Goal: Contribute content

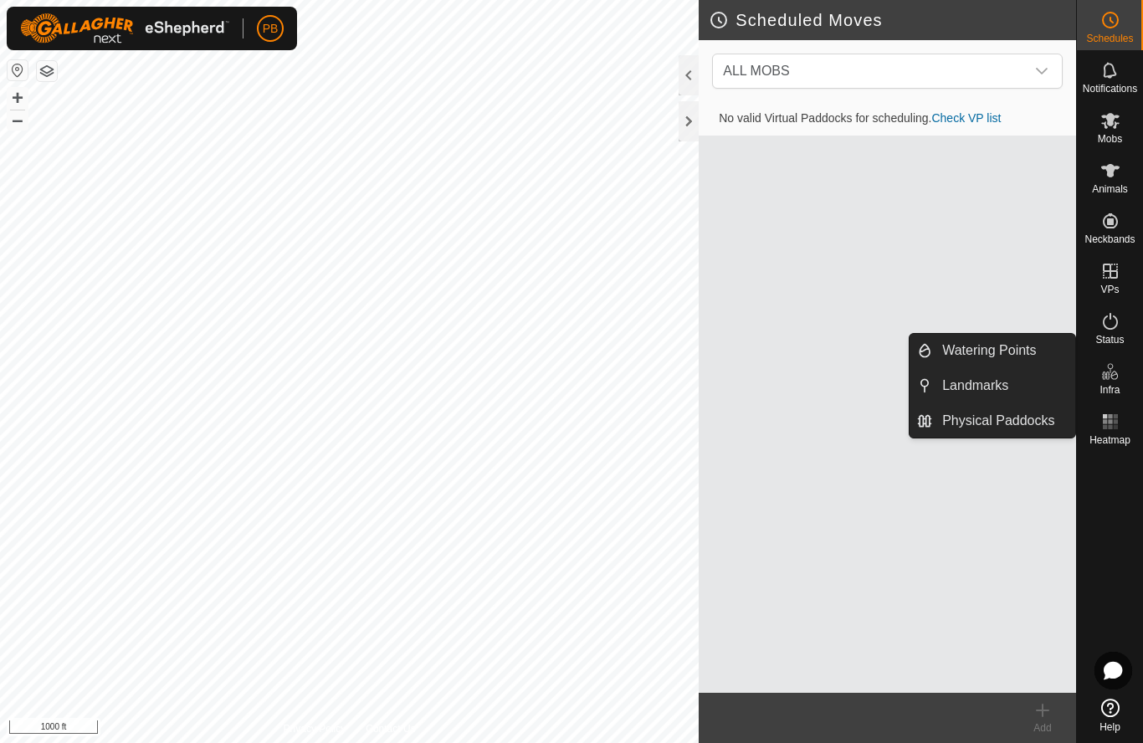
click at [987, 389] on span "Landmarks" at bounding box center [975, 386] width 66 height 20
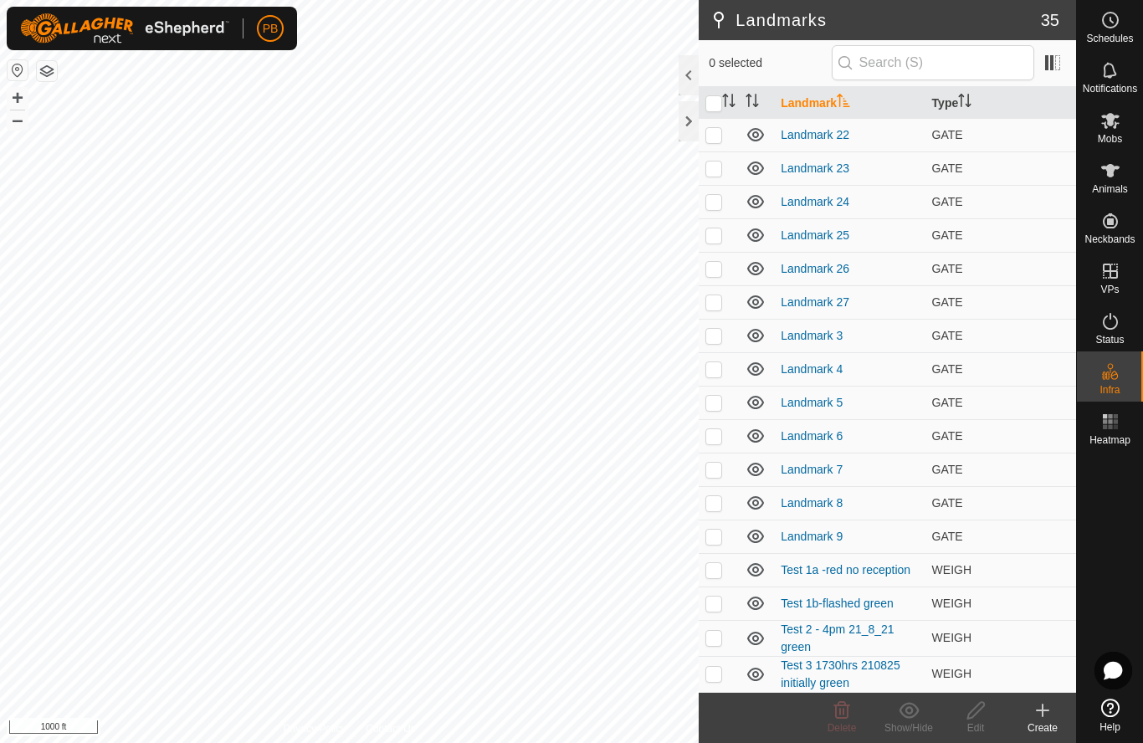
scroll to position [603, 0]
click at [1041, 705] on icon at bounding box center [1043, 710] width 20 height 20
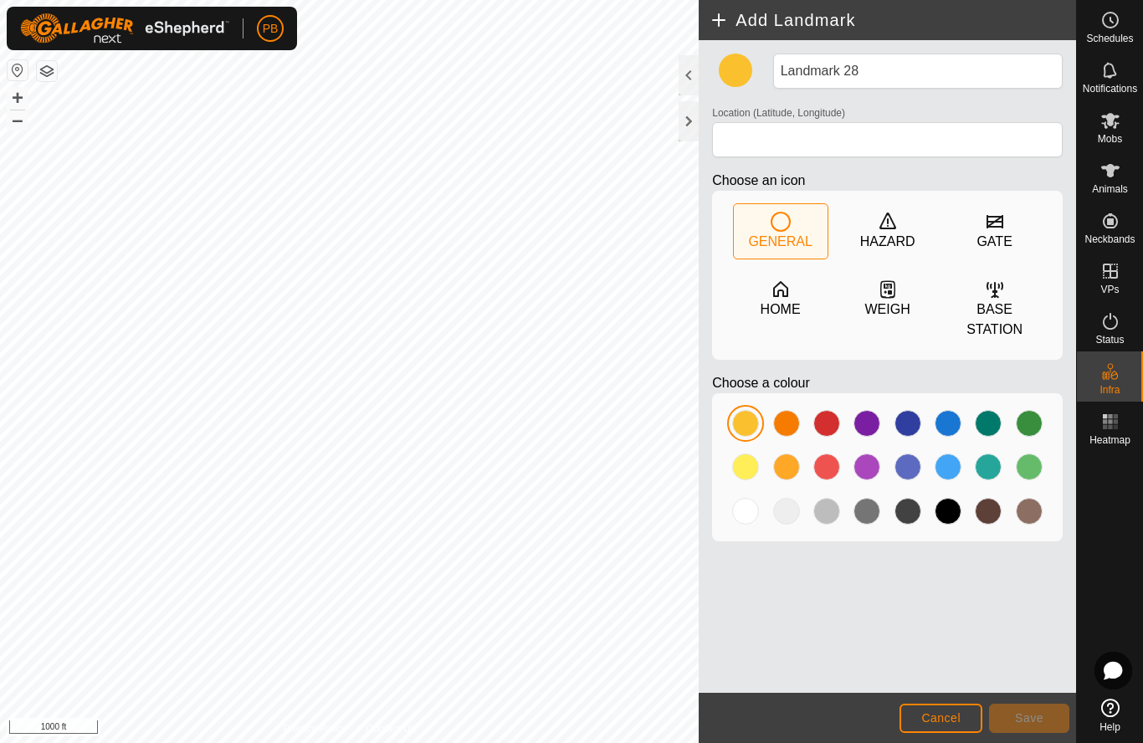
click at [890, 298] on icon at bounding box center [887, 289] width 15 height 18
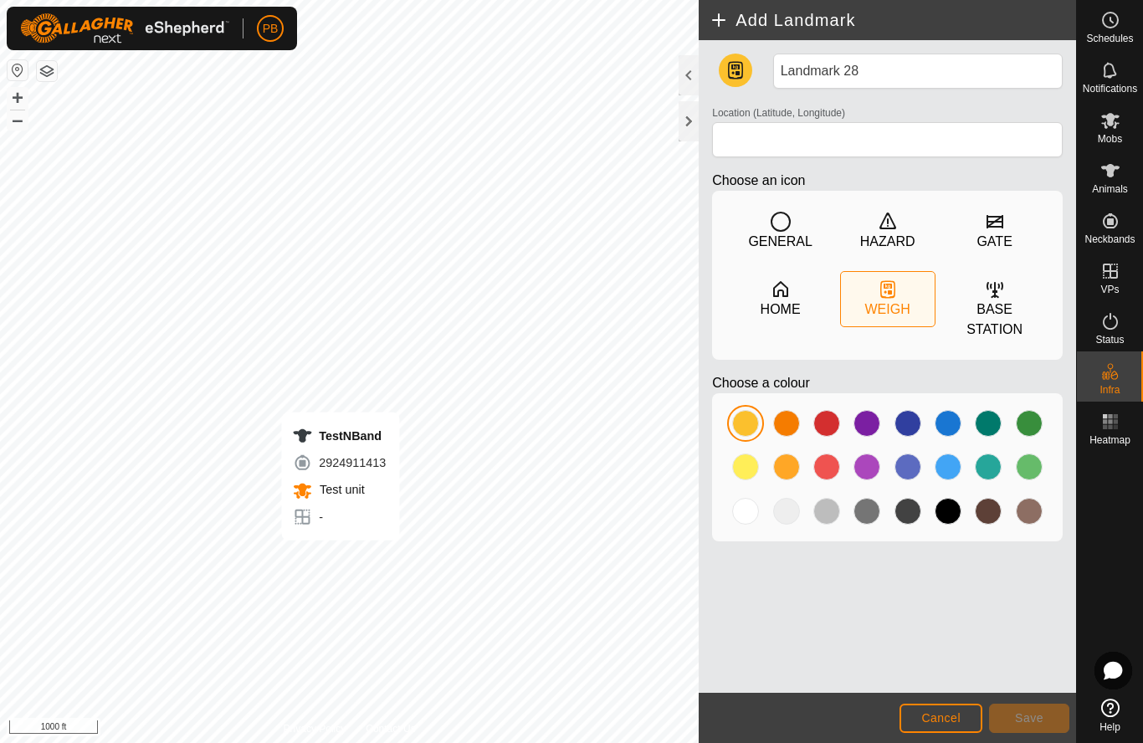
type input "-27.916685, 152.112191"
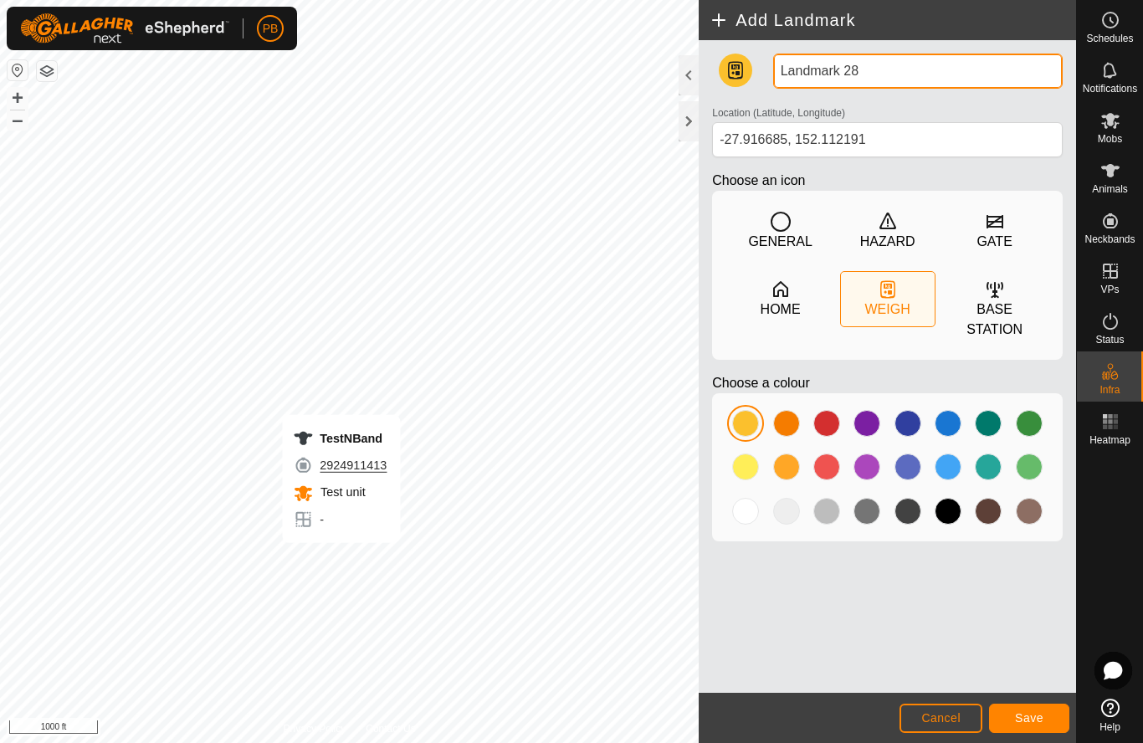
click at [872, 80] on input "Landmark 28" at bounding box center [918, 71] width 290 height 35
type input "L"
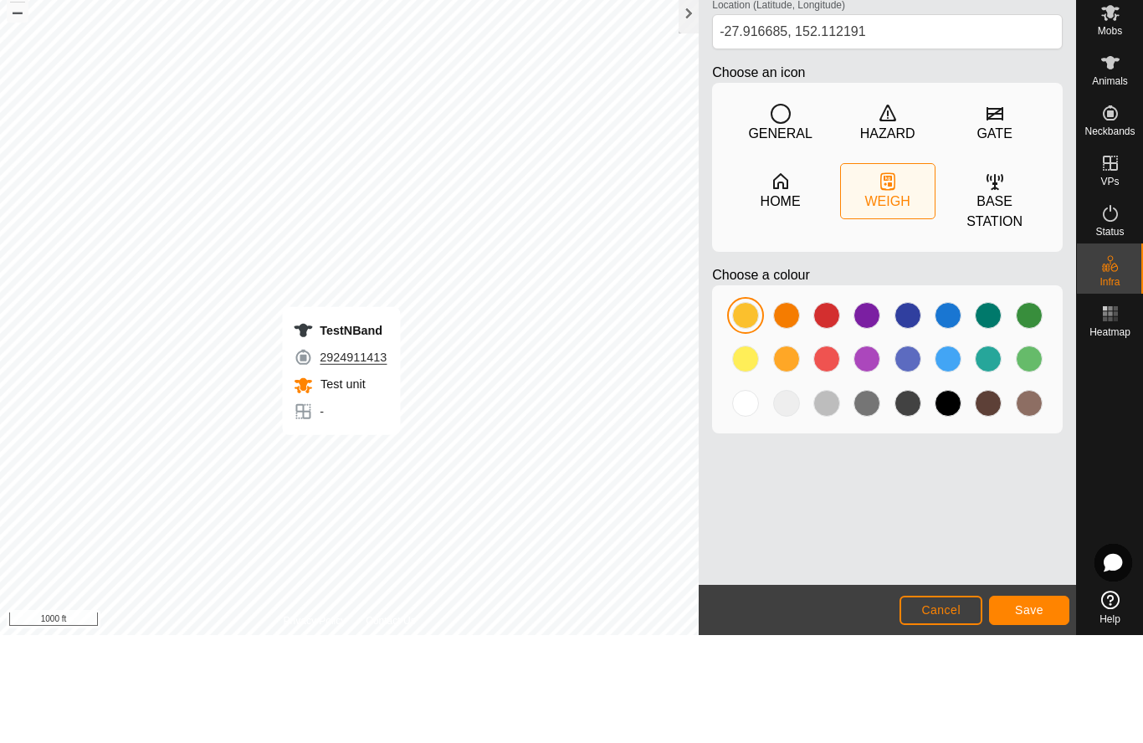
type input "Test 4 0730 green 220825"
click at [1028, 711] on span "Save" at bounding box center [1029, 717] width 28 height 13
